Goal: Information Seeking & Learning: Learn about a topic

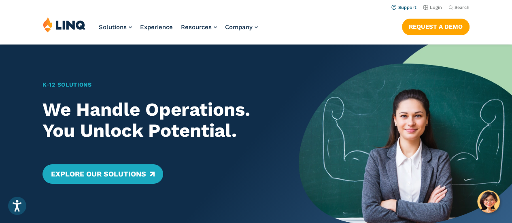
click at [408, 7] on link "Support" at bounding box center [403, 7] width 25 height 5
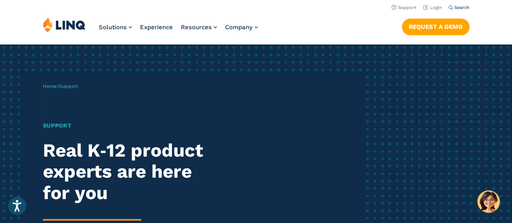
click at [460, 9] on span "Search" at bounding box center [461, 7] width 15 height 5
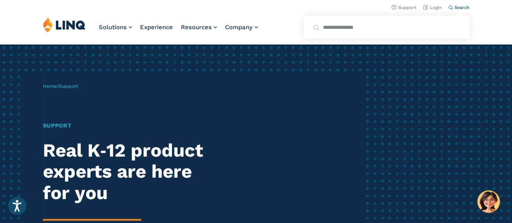
type input "**********"
click at [459, 22] on button "Submit Search" at bounding box center [459, 22] width 0 height 0
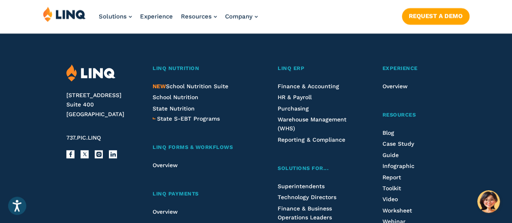
scroll to position [362, 0]
click at [302, 97] on span "HR & Payroll" at bounding box center [295, 96] width 34 height 6
